Goal: Information Seeking & Learning: Check status

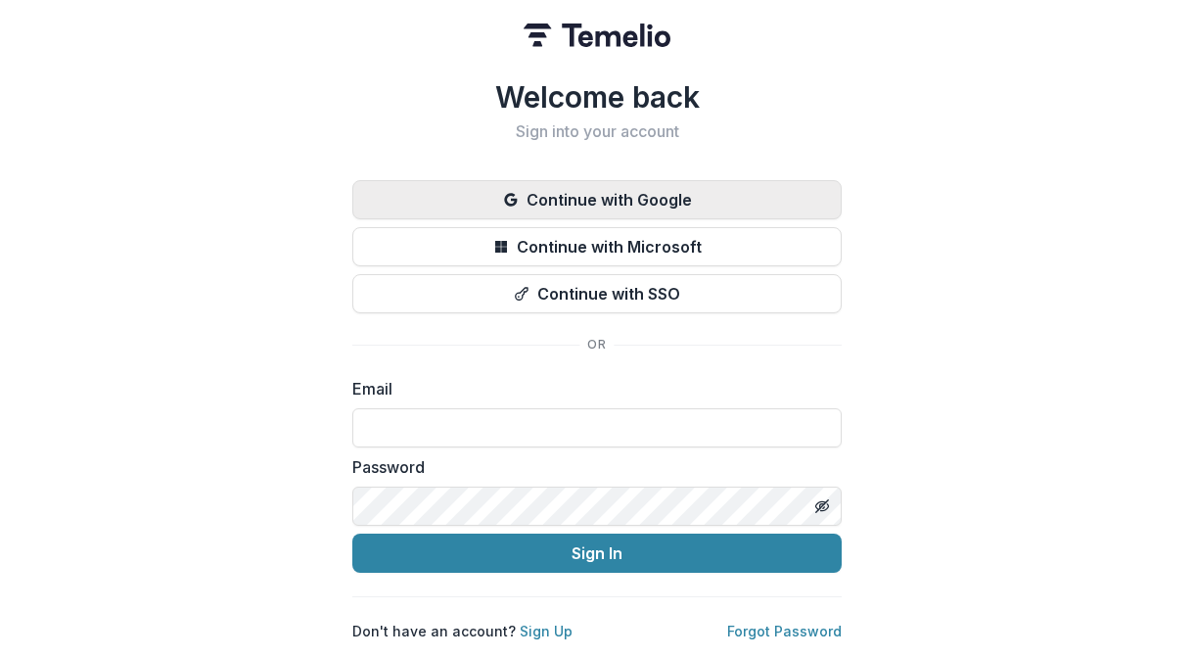
click at [646, 182] on button "Continue with Google" at bounding box center [596, 199] width 489 height 39
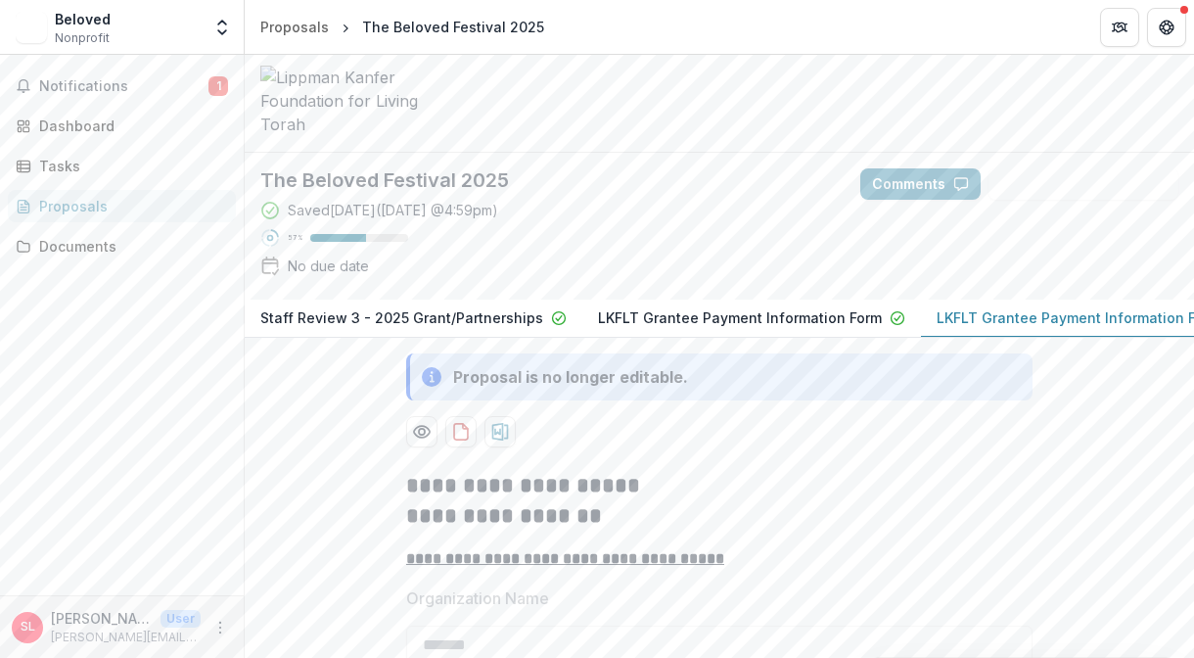
scroll to position [41, 0]
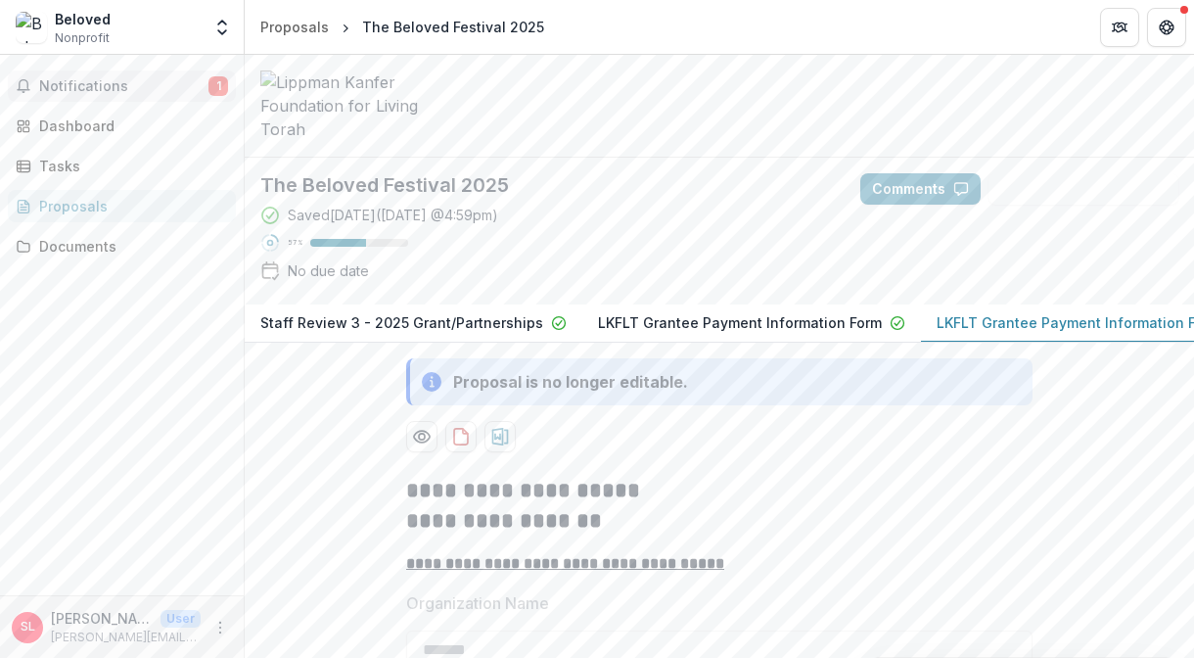
click at [111, 81] on span "Notifications" at bounding box center [123, 86] width 169 height 17
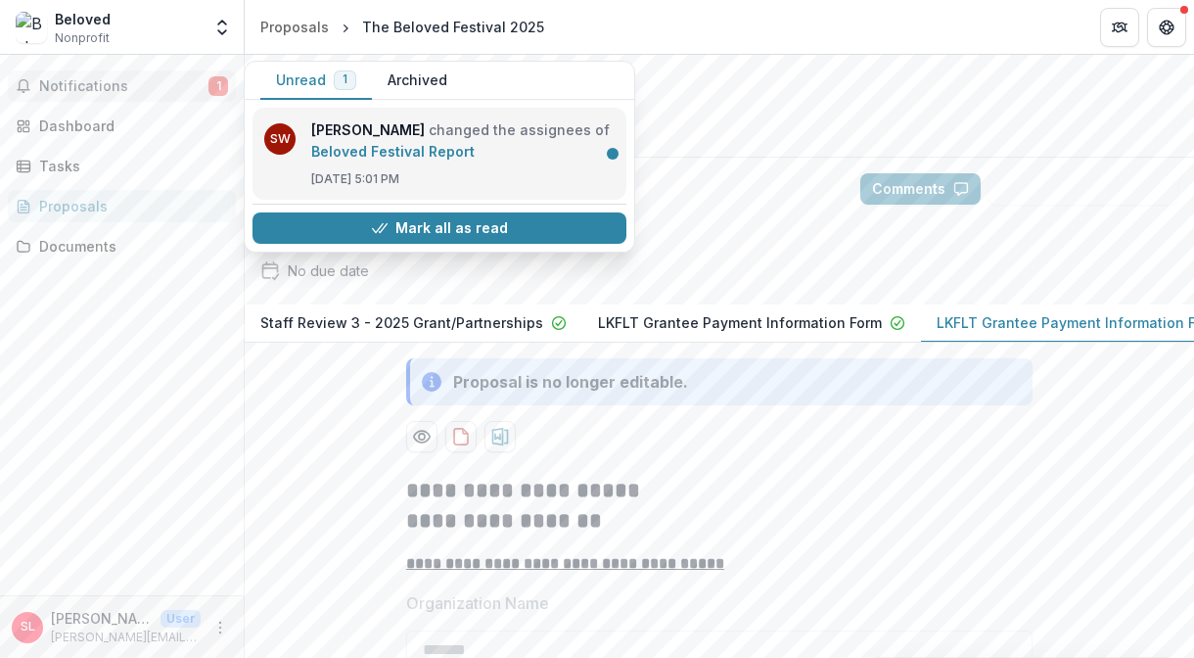
click at [463, 153] on link "Beloved Festival Report" at bounding box center [392, 151] width 163 height 17
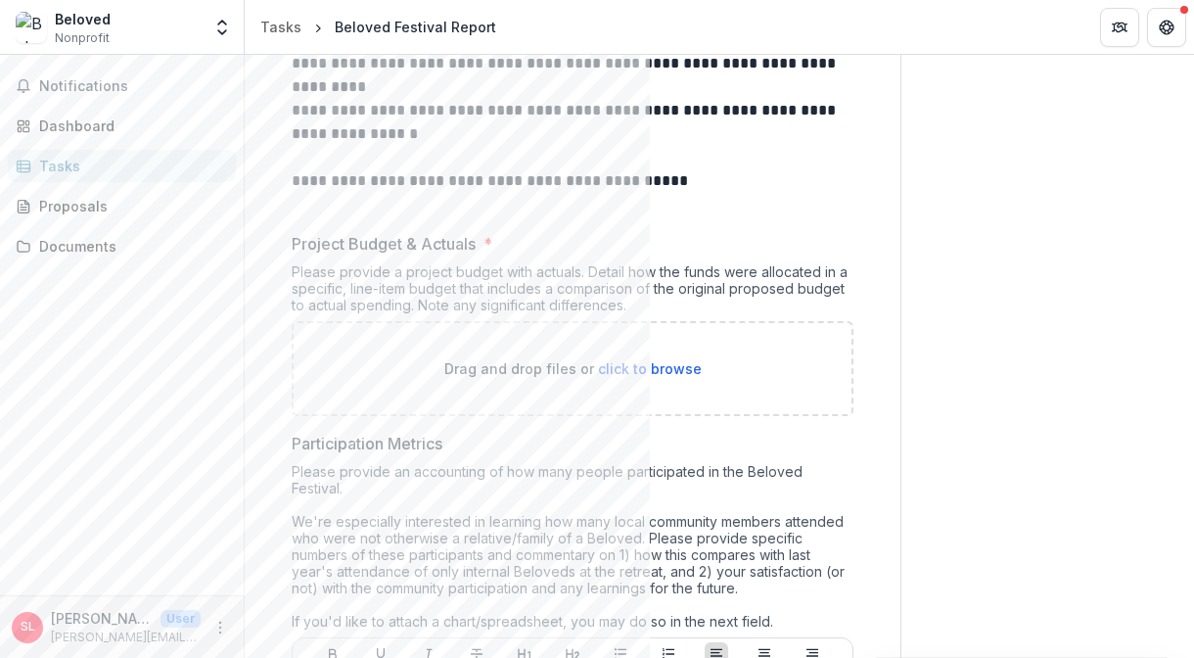
scroll to position [386, 0]
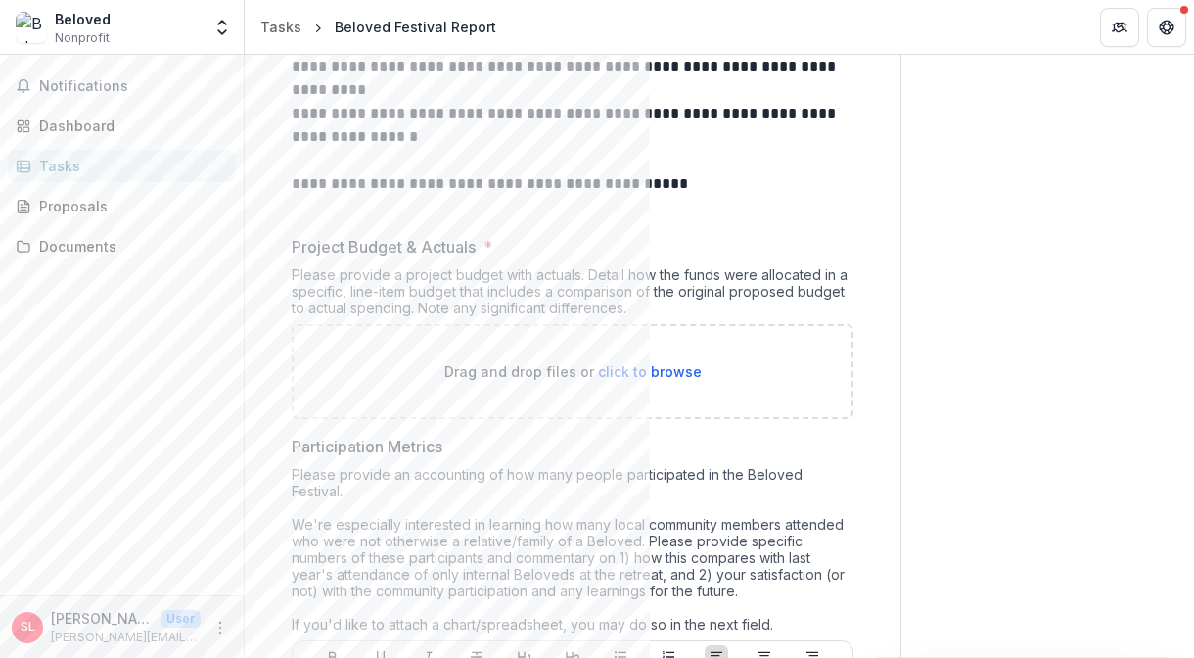
drag, startPoint x: 293, startPoint y: 221, endPoint x: 655, endPoint y: 300, distance: 370.7
click at [655, 300] on div "Project Budget & Actuals * Please provide a project budget with actuals. Detail…" at bounding box center [573, 327] width 562 height 184
copy div "Project Budget & Actuals * Please provide a project budget with actuals. Detail…"
click at [90, 205] on div "Proposals" at bounding box center [129, 206] width 181 height 21
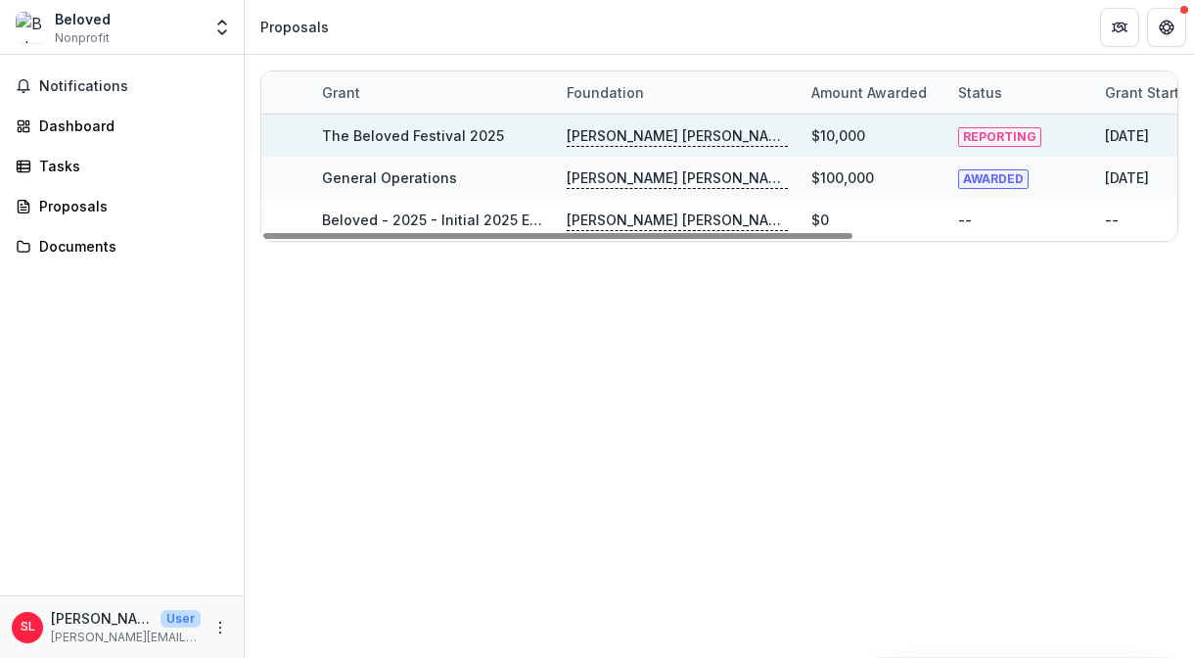
click at [476, 137] on link "The Beloved Festival 2025" at bounding box center [413, 135] width 182 height 17
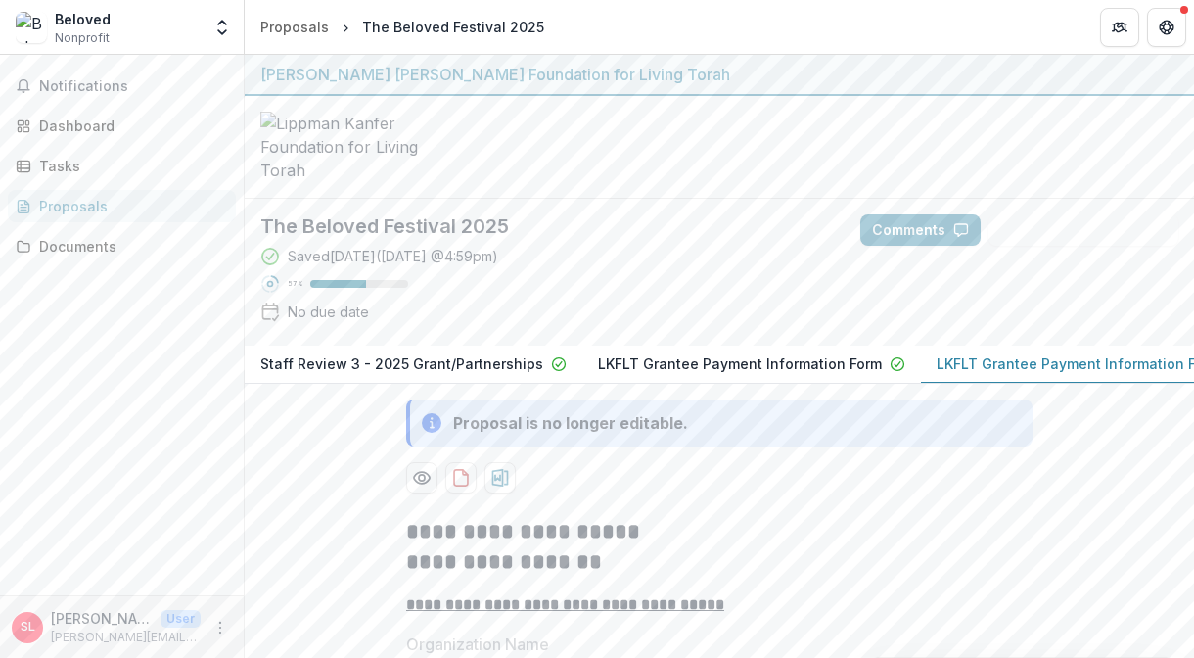
click at [498, 374] on p "Staff Review 3 - 2025 Grant/Partnerships" at bounding box center [401, 363] width 283 height 21
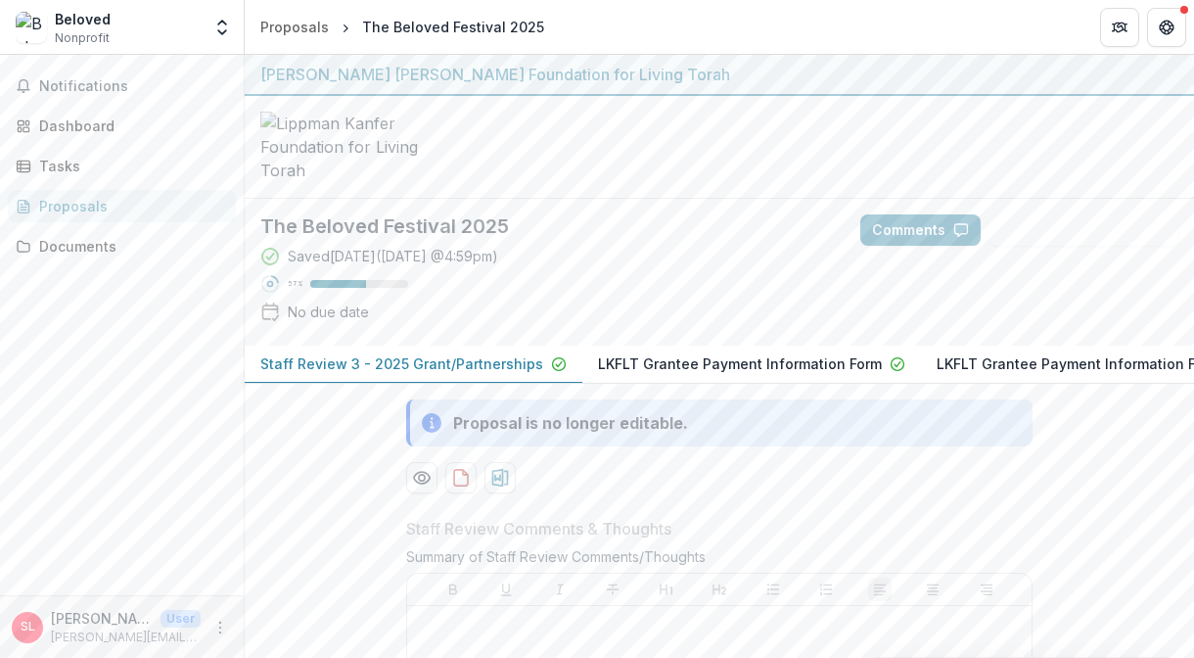
click at [699, 374] on p "LKFLT Grantee Payment Information Form" at bounding box center [740, 363] width 284 height 21
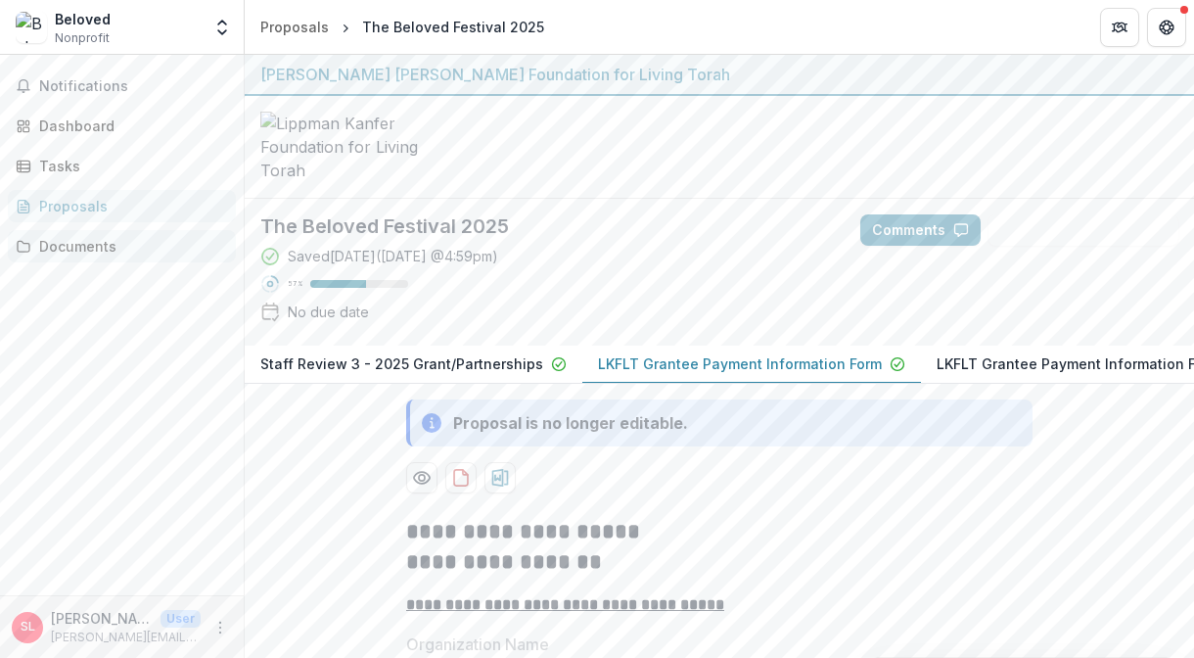
click at [117, 248] on div "Documents" at bounding box center [129, 246] width 181 height 21
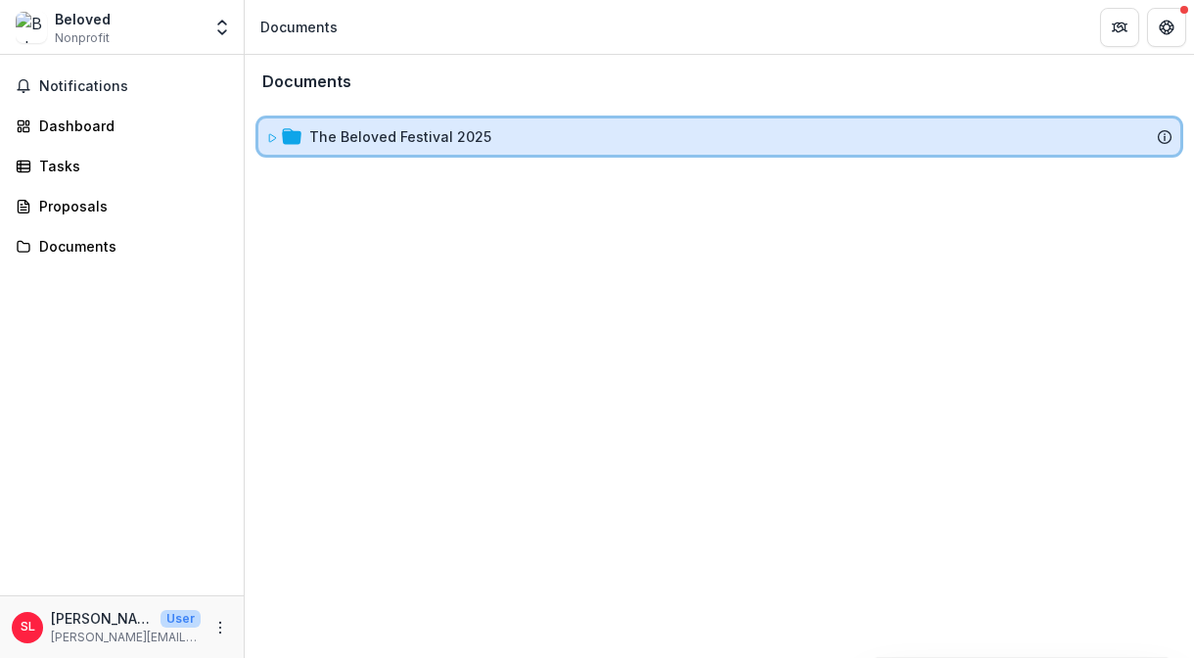
click at [361, 124] on div "The Beloved Festival 2025" at bounding box center [719, 136] width 922 height 36
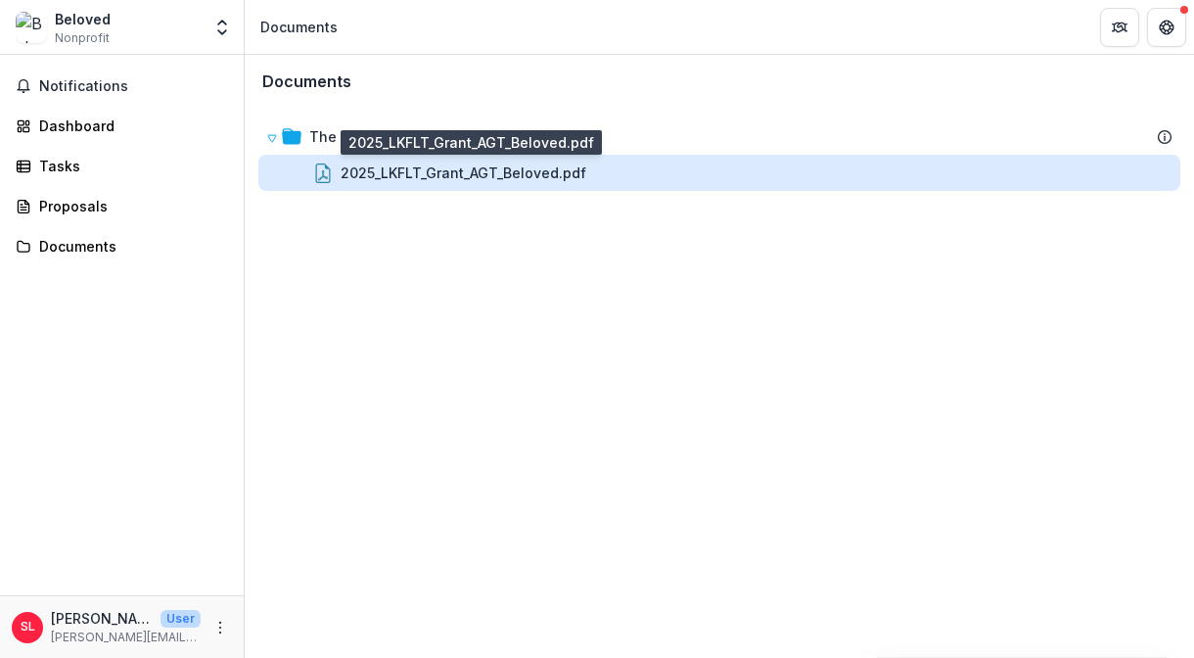
click at [381, 172] on div "2025_LKFLT_Grant_AGT_Beloved.pdf" at bounding box center [464, 172] width 246 height 21
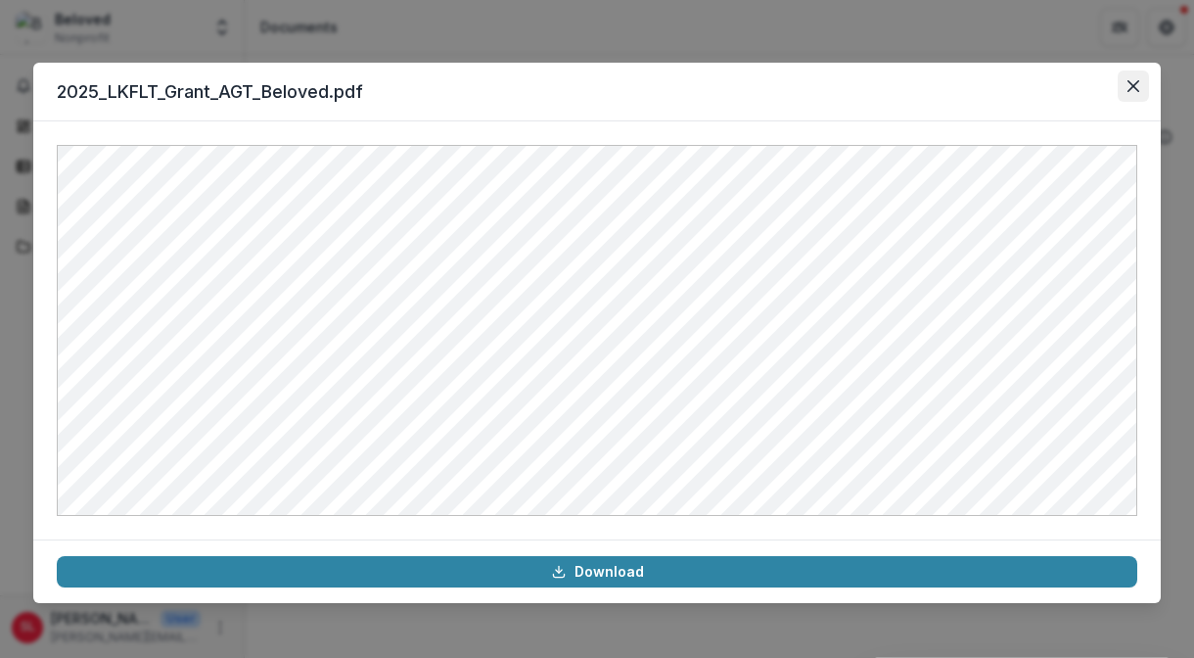
click at [1132, 83] on icon "Close" at bounding box center [1133, 86] width 12 height 12
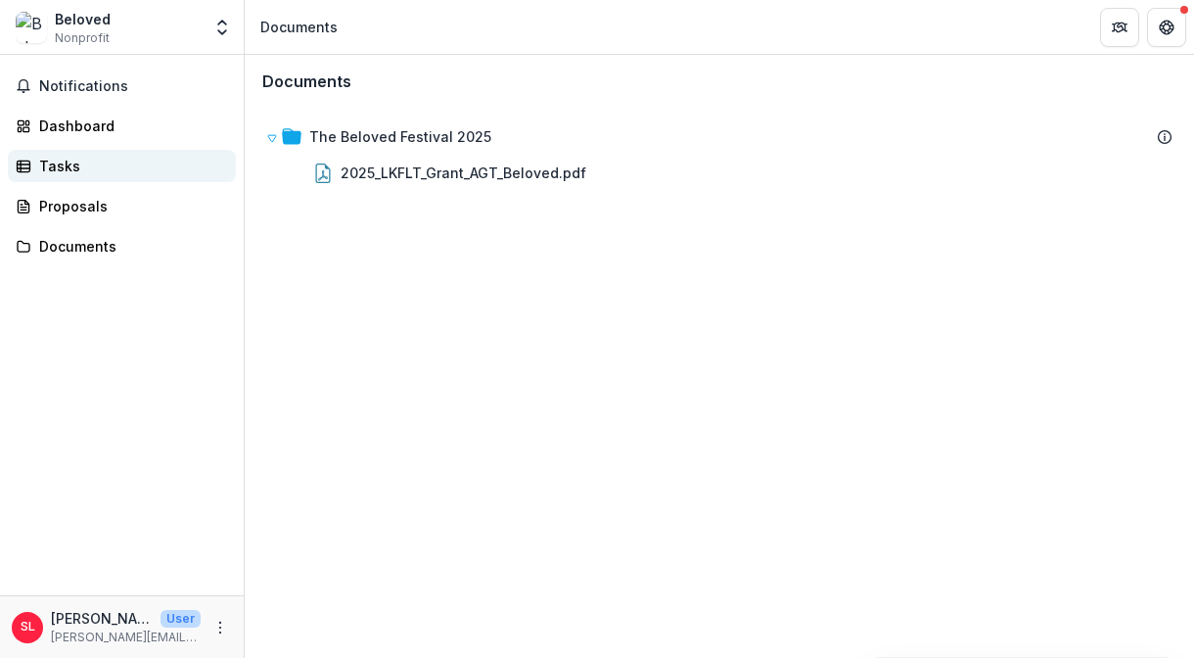
click at [80, 163] on div "Tasks" at bounding box center [129, 166] width 181 height 21
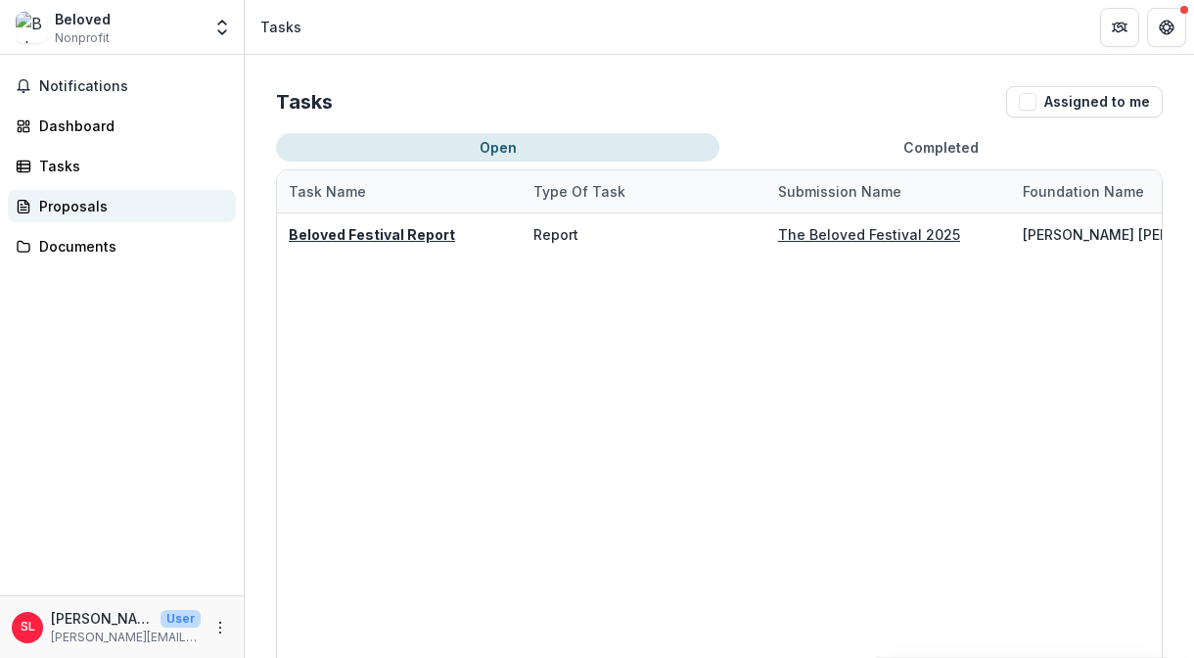
click at [98, 205] on div "Proposals" at bounding box center [129, 206] width 181 height 21
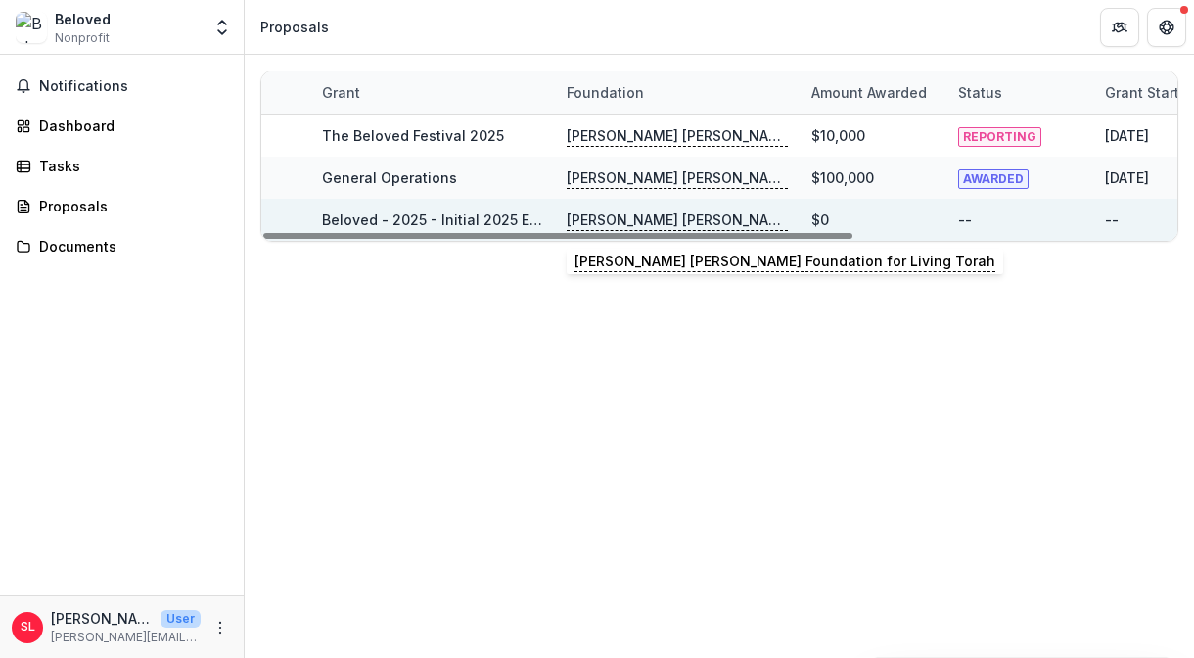
click at [641, 217] on p "Lippman Kanfer Foundation for Living Torah" at bounding box center [677, 220] width 221 height 22
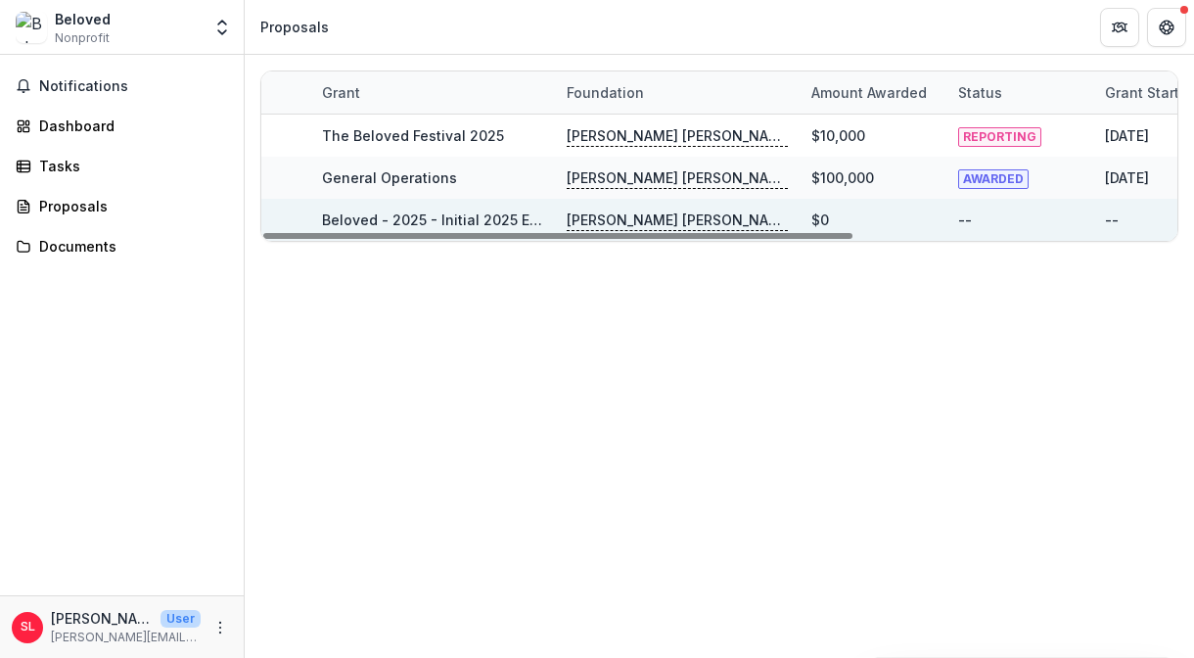
click at [500, 217] on link "Beloved - 2025 - Initial 2025 Exploration Mtg." at bounding box center [477, 219] width 310 height 17
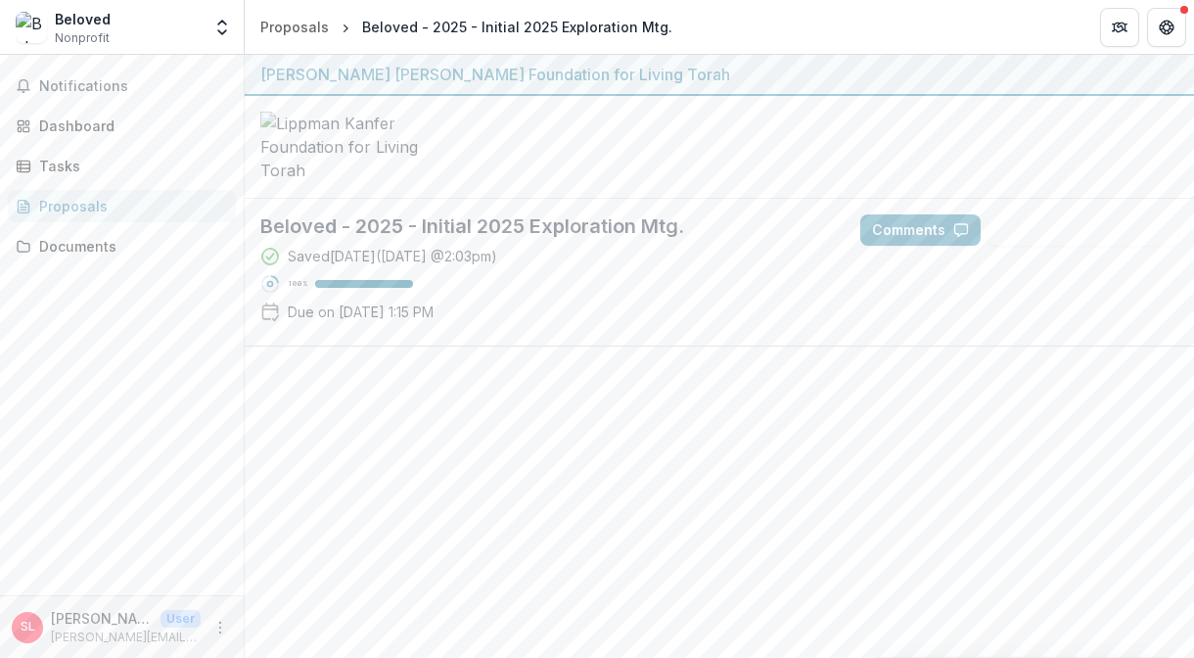
click at [110, 203] on div "Proposals" at bounding box center [129, 206] width 181 height 21
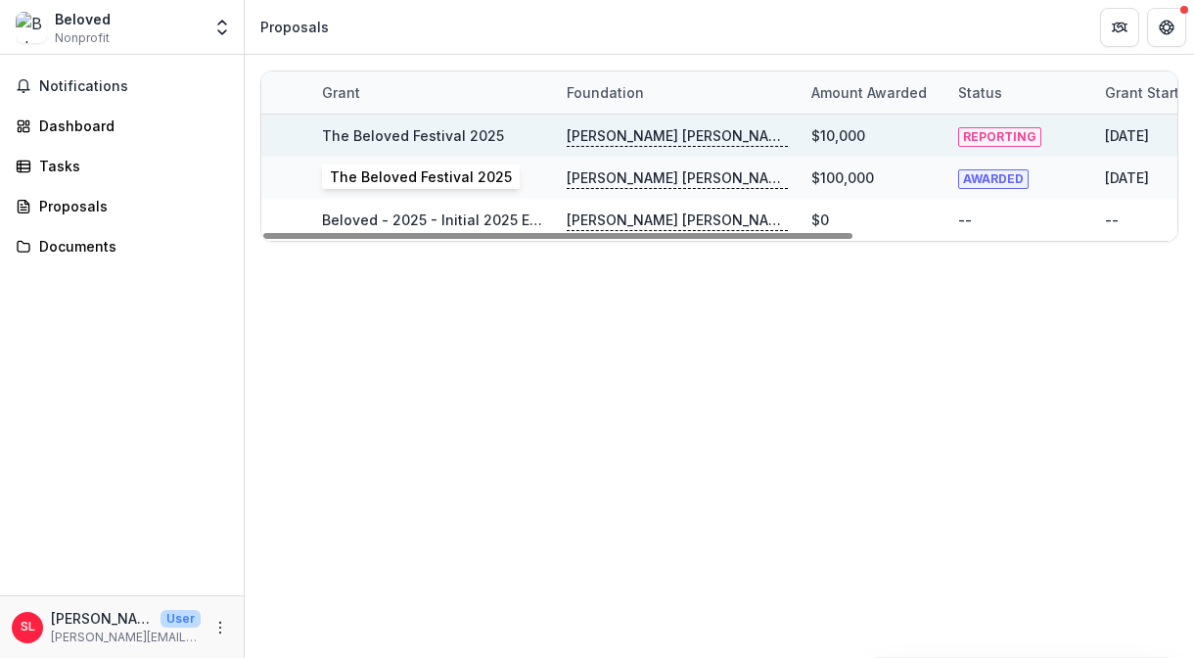
click at [486, 137] on link "The Beloved Festival 2025" at bounding box center [413, 135] width 182 height 17
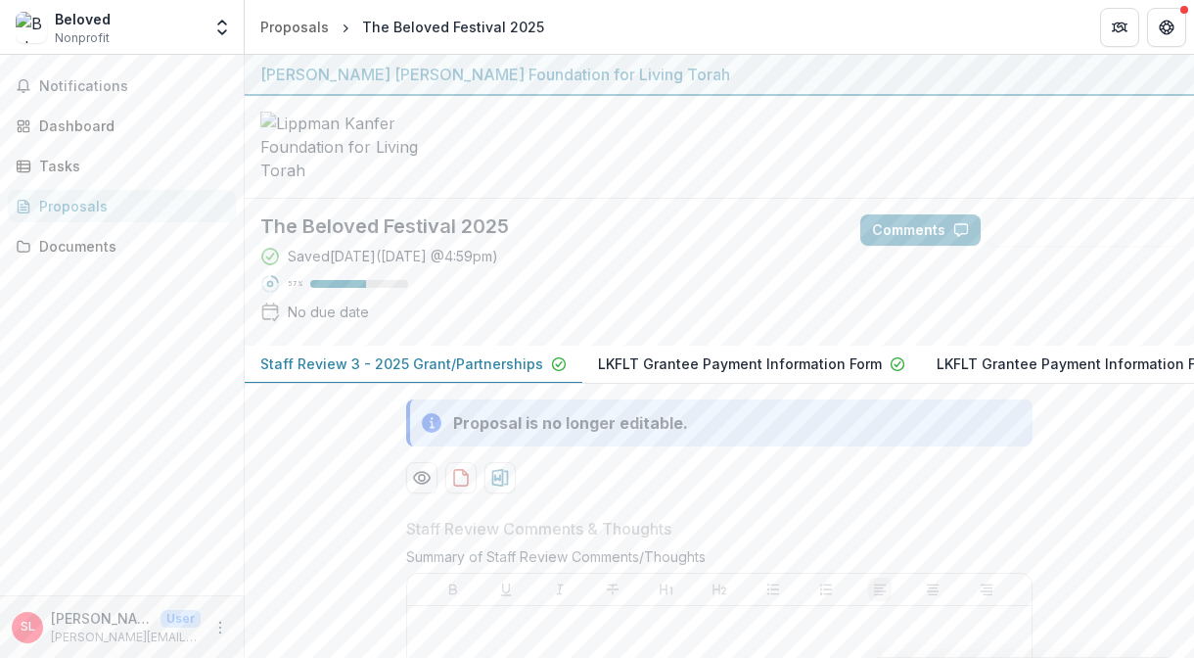
click at [506, 374] on p "Staff Review 3 - 2025 Grant/Partnerships" at bounding box center [401, 363] width 283 height 21
click at [425, 487] on icon "Preview e61963c9-e935-42b8-940d-532fa21a73ed-0.pdf" at bounding box center [422, 478] width 20 height 20
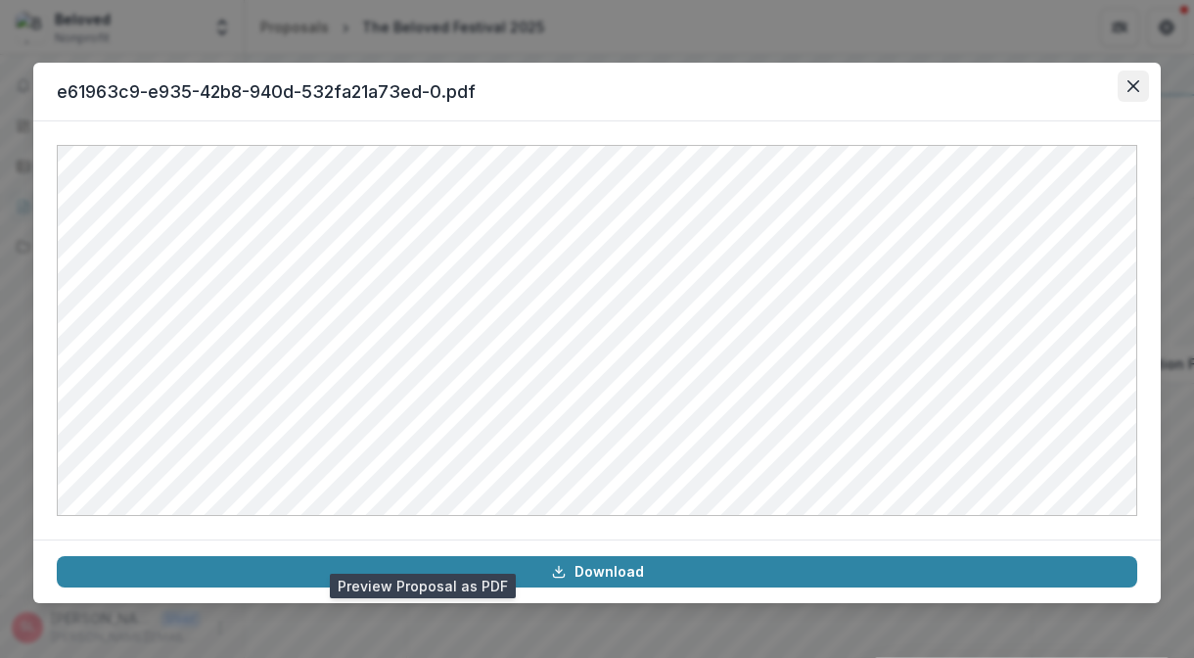
click at [1129, 87] on icon "Close" at bounding box center [1133, 86] width 12 height 12
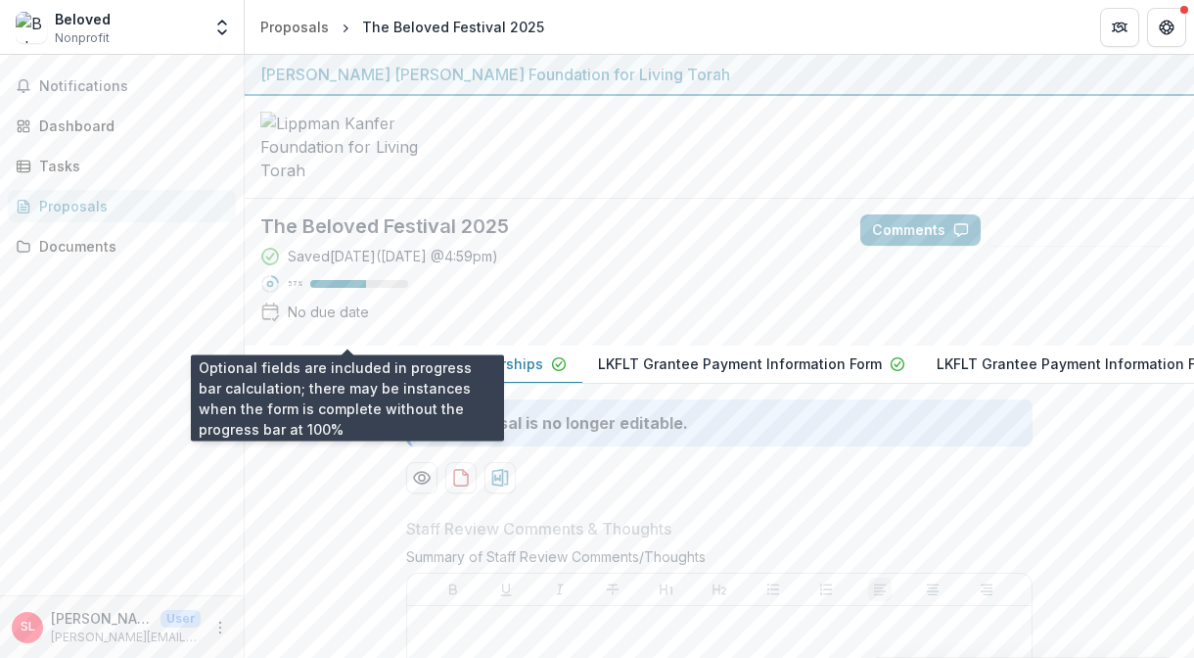
click at [335, 288] on div at bounding box center [338, 284] width 56 height 8
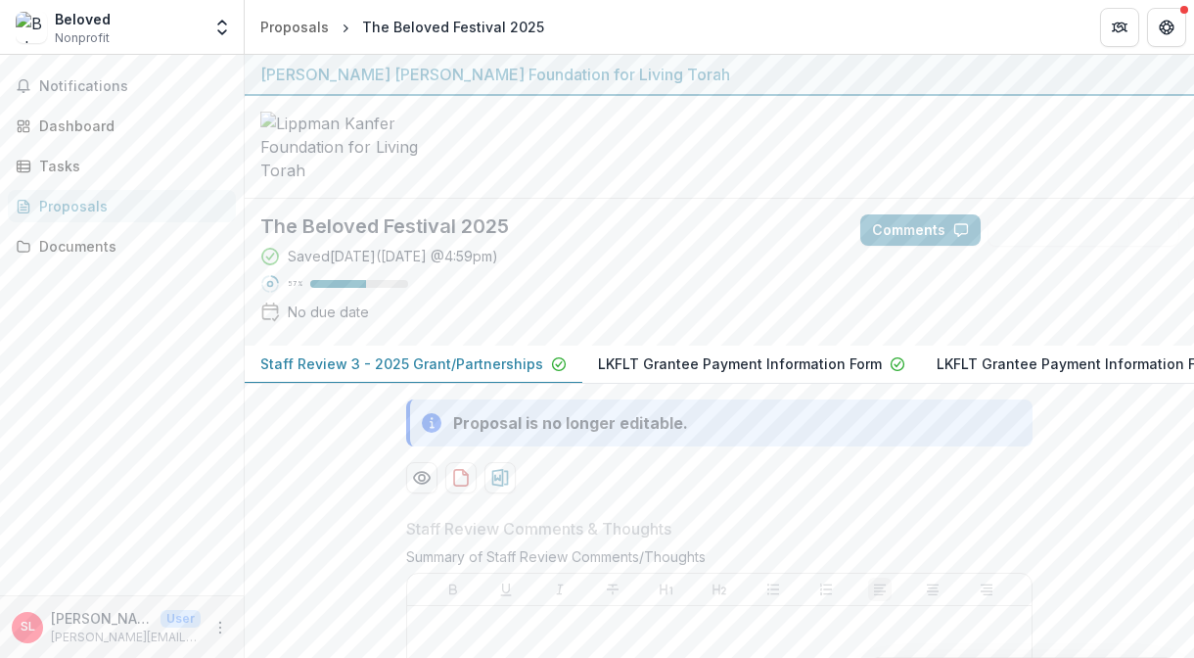
click at [266, 294] on icon at bounding box center [270, 284] width 20 height 20
click at [110, 252] on div "Documents" at bounding box center [129, 246] width 181 height 21
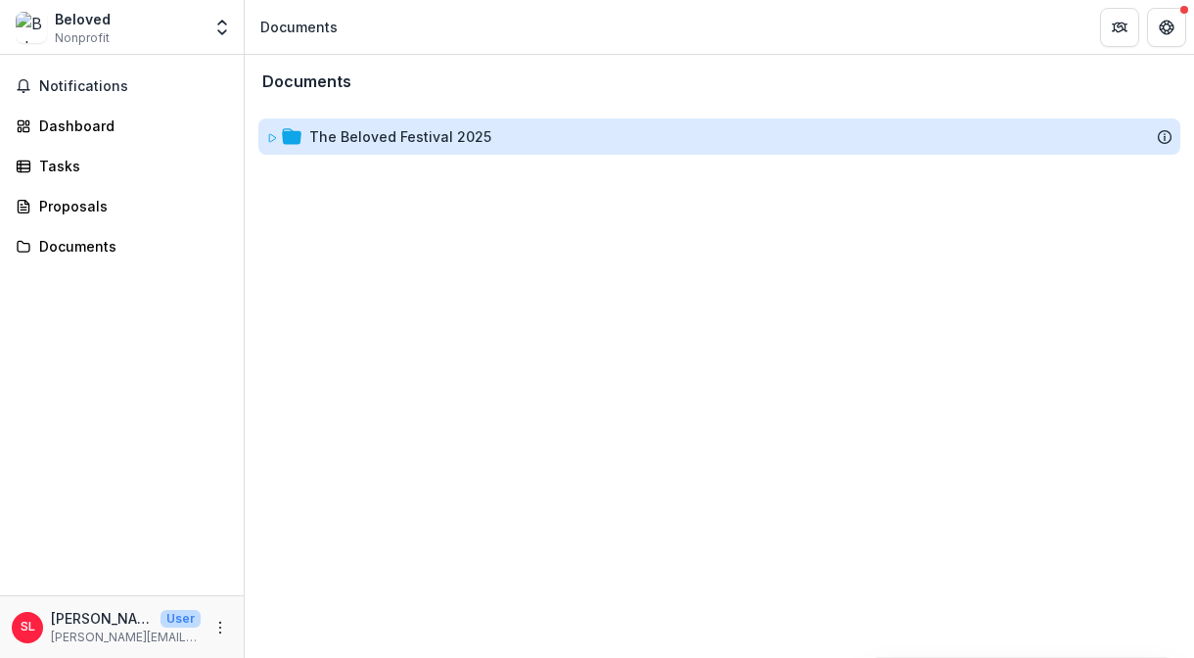
click at [313, 131] on div "The Beloved Festival 2025" at bounding box center [400, 136] width 182 height 21
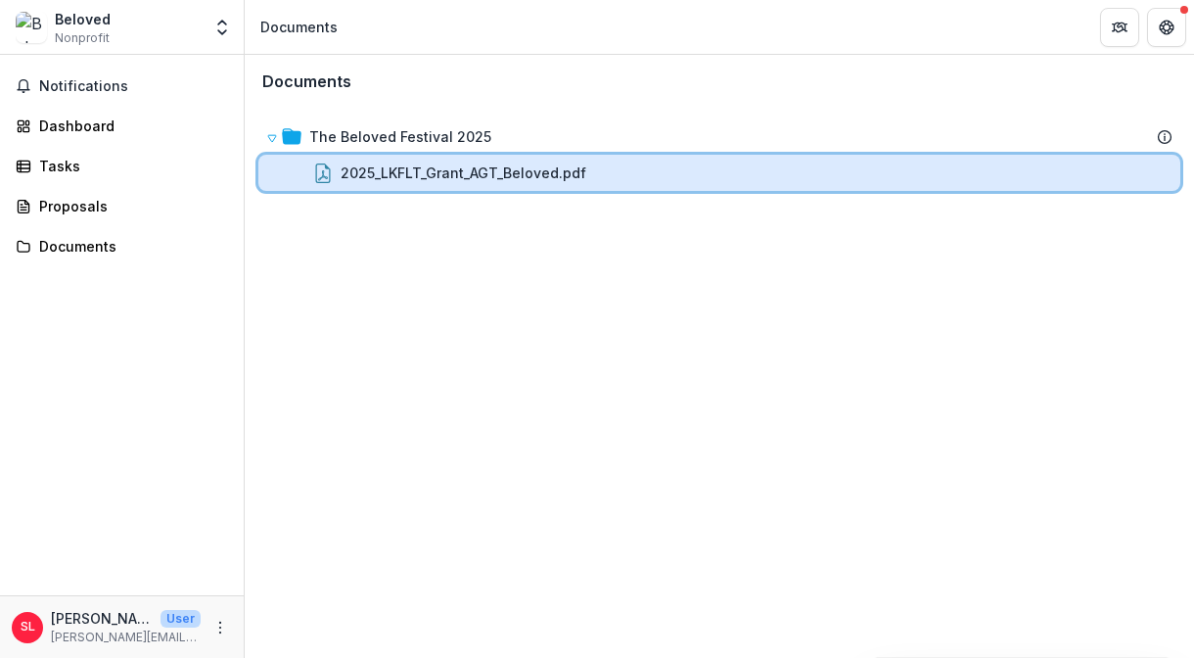
click at [357, 160] on div "2025_LKFLT_Grant_AGT_Beloved.pdf" at bounding box center [719, 173] width 922 height 36
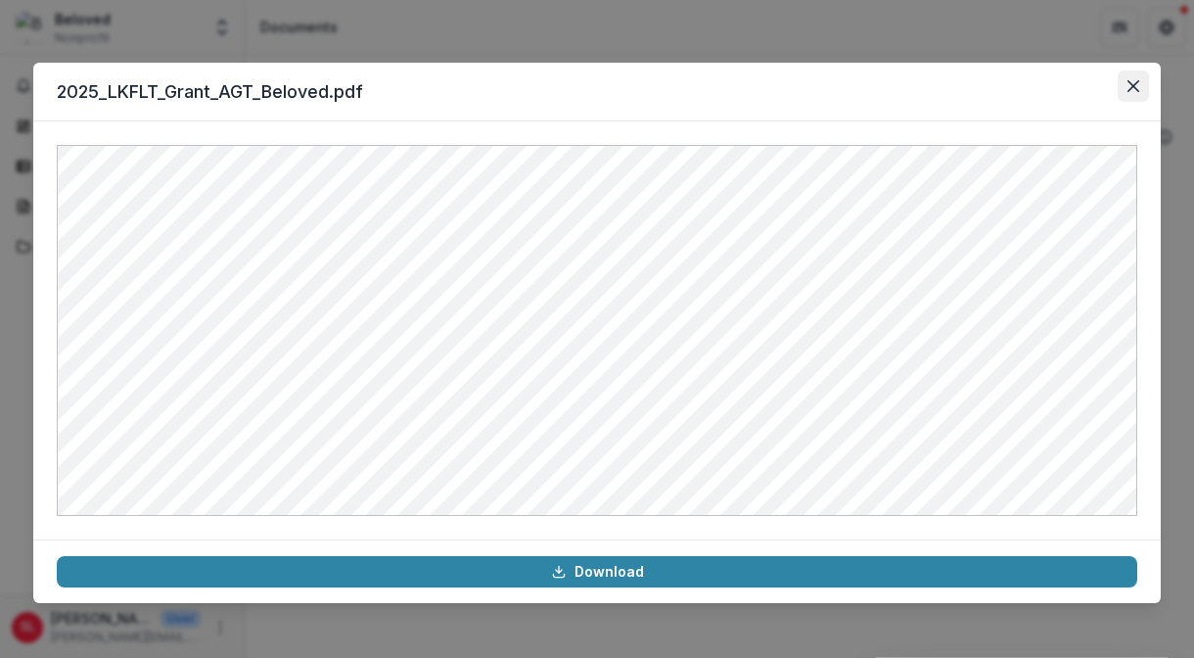
click at [1138, 77] on button "Close" at bounding box center [1133, 85] width 31 height 31
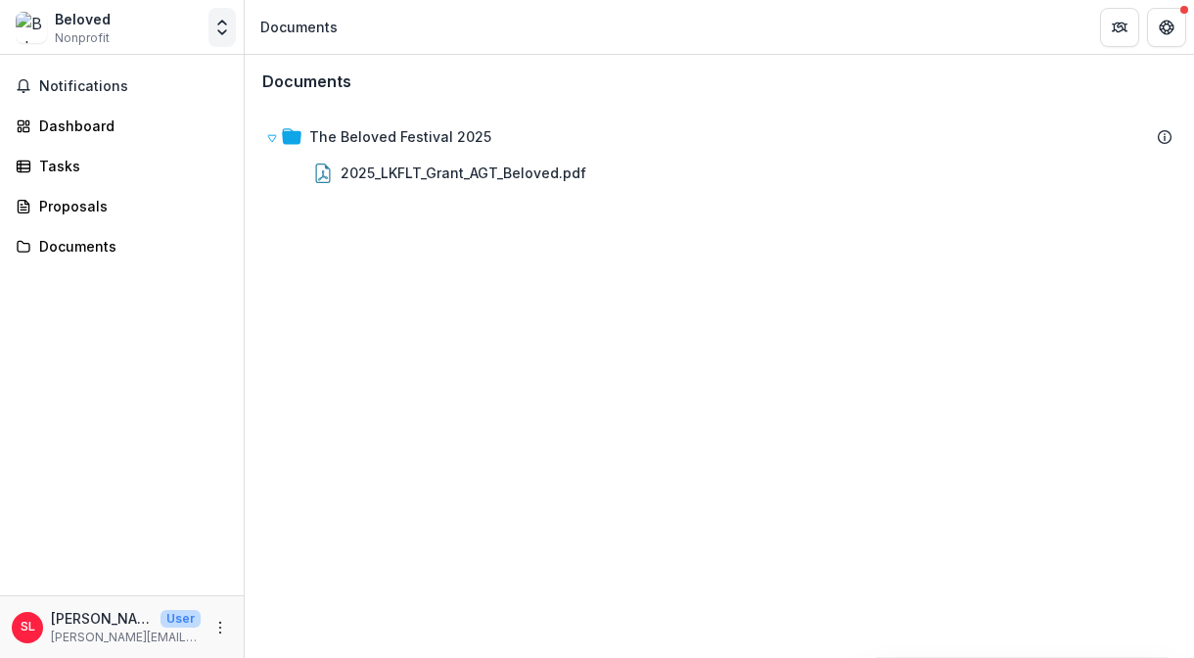
click at [221, 32] on polyline "Open entity switcher" at bounding box center [222, 32] width 8 height 4
click at [222, 18] on icon "Open entity switcher" at bounding box center [222, 28] width 20 height 20
click at [583, 316] on div "Documents The Beloved Festival 2025 2025_LKFLT_Grant_AGT_Beloved.pdf To pick up…" at bounding box center [719, 356] width 949 height 603
